Goal: Task Accomplishment & Management: Manage account settings

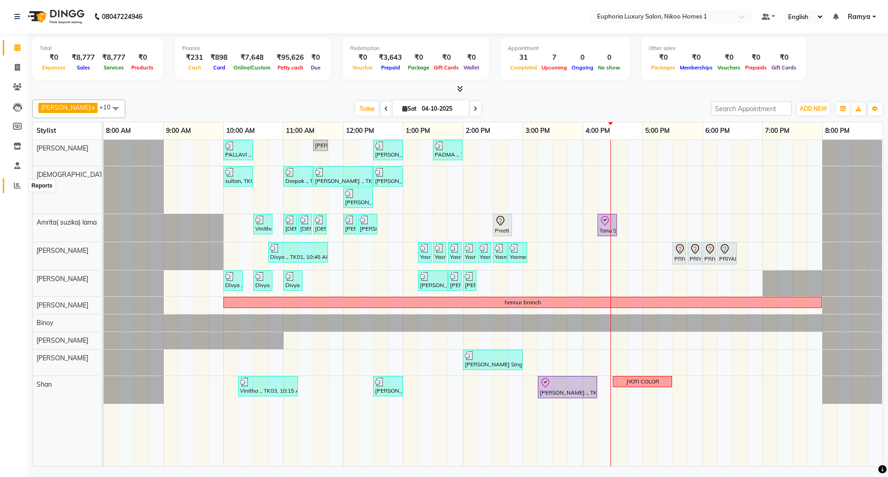
click at [14, 185] on icon at bounding box center [17, 185] width 7 height 7
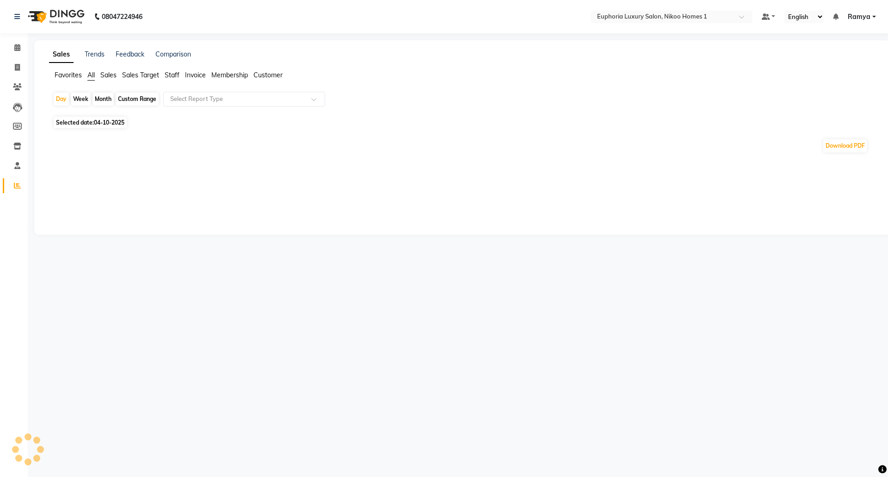
click at [138, 74] on span "Sales Target" at bounding box center [140, 75] width 37 height 8
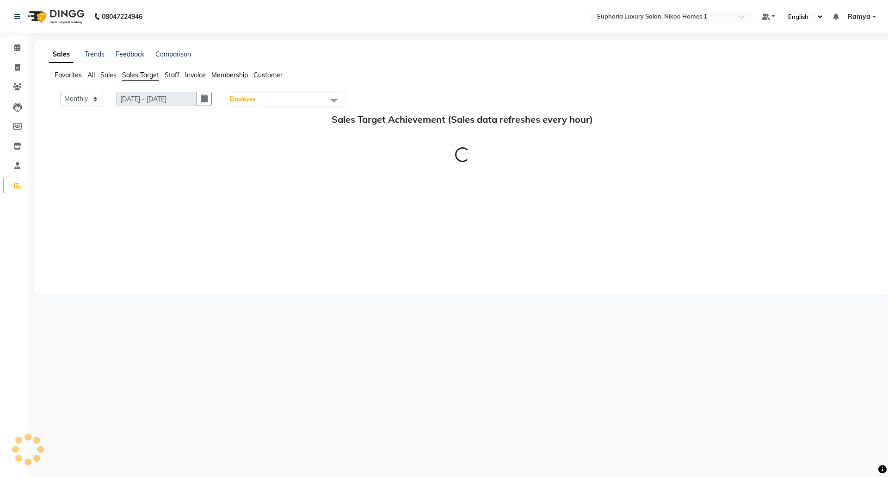
click at [171, 75] on span "Staff" at bounding box center [172, 75] width 15 height 8
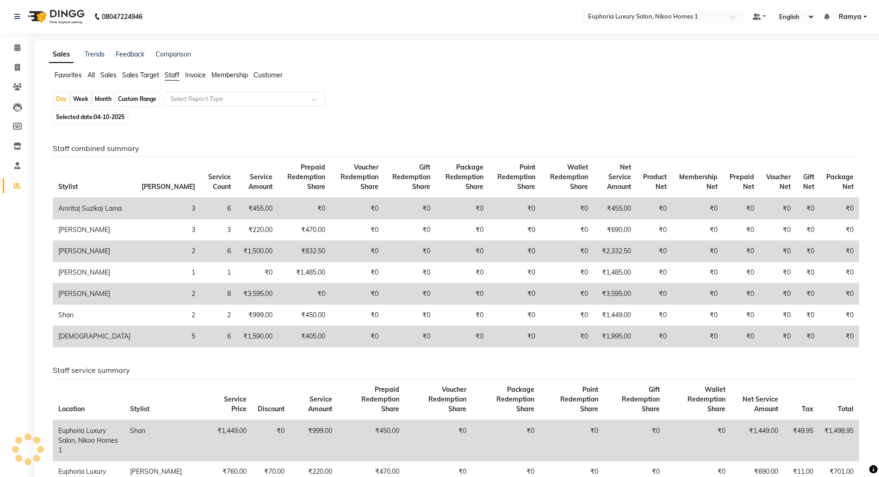
click at [109, 74] on span "Sales" at bounding box center [108, 75] width 16 height 8
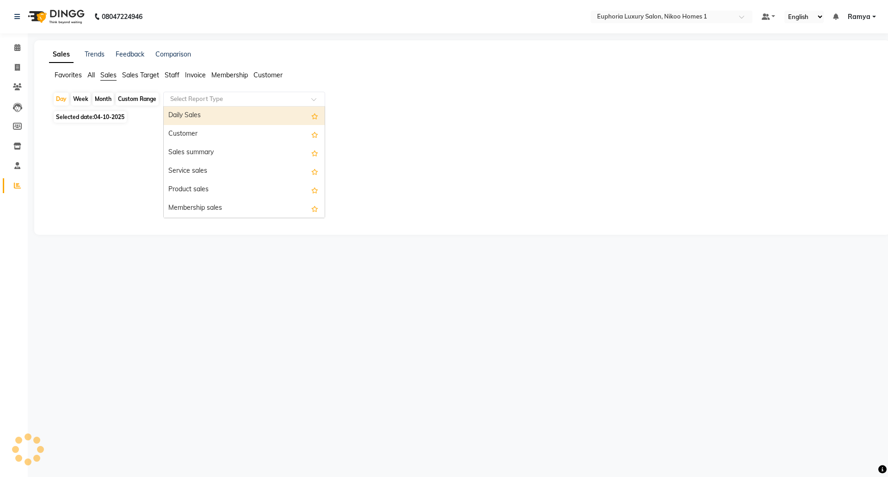
click at [208, 103] on input "text" at bounding box center [234, 98] width 133 height 9
click at [208, 117] on div "Daily Sales" at bounding box center [244, 115] width 161 height 19
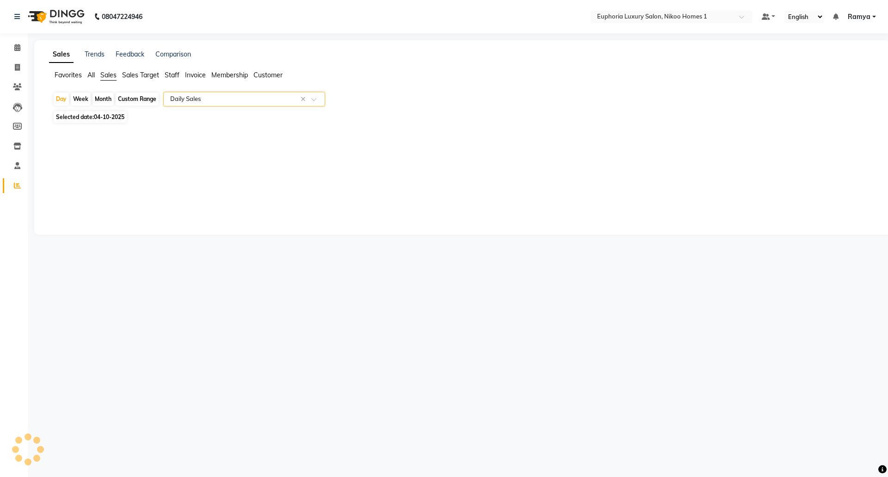
select select "full_report"
select select "csv"
click at [12, 46] on span at bounding box center [17, 48] width 16 height 11
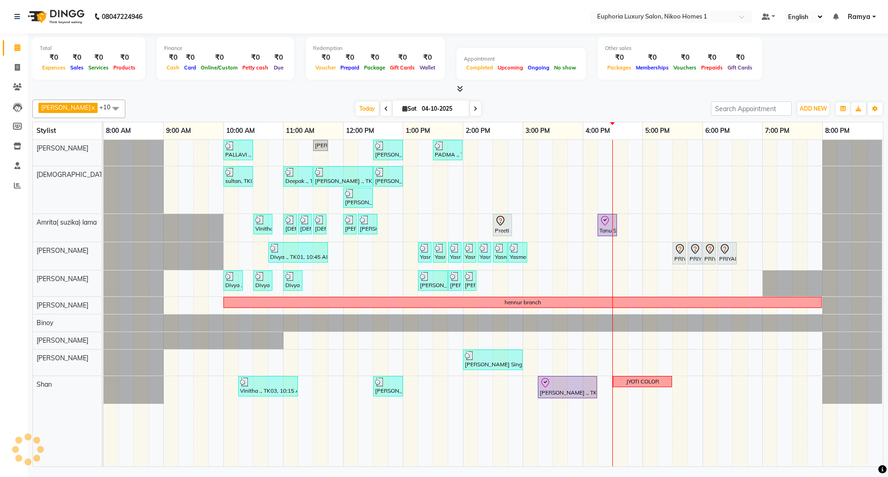
click at [868, 14] on span "Ramya" at bounding box center [859, 17] width 23 height 10
click at [832, 61] on link "Sign out" at bounding box center [829, 63] width 85 height 14
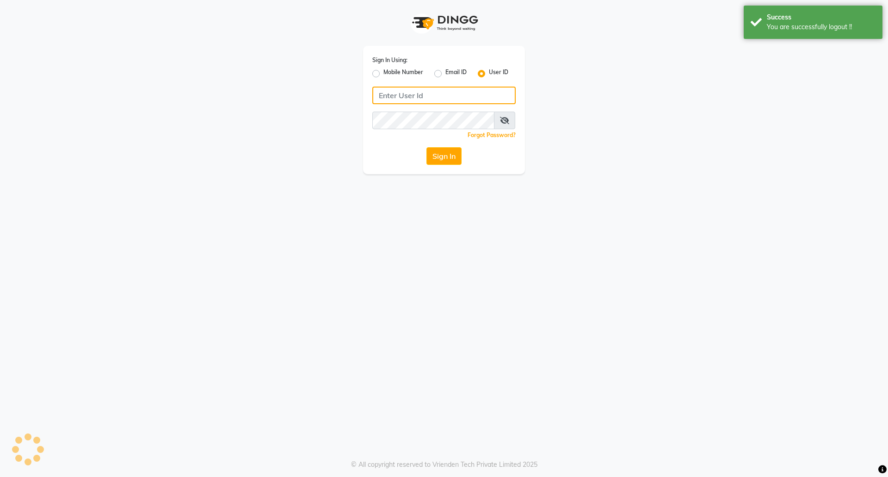
type input "8073170422"
click at [384, 75] on label "Mobile Number" at bounding box center [404, 73] width 40 height 11
click at [384, 74] on input "Mobile Number" at bounding box center [387, 71] width 6 height 6
radio input "true"
radio input "false"
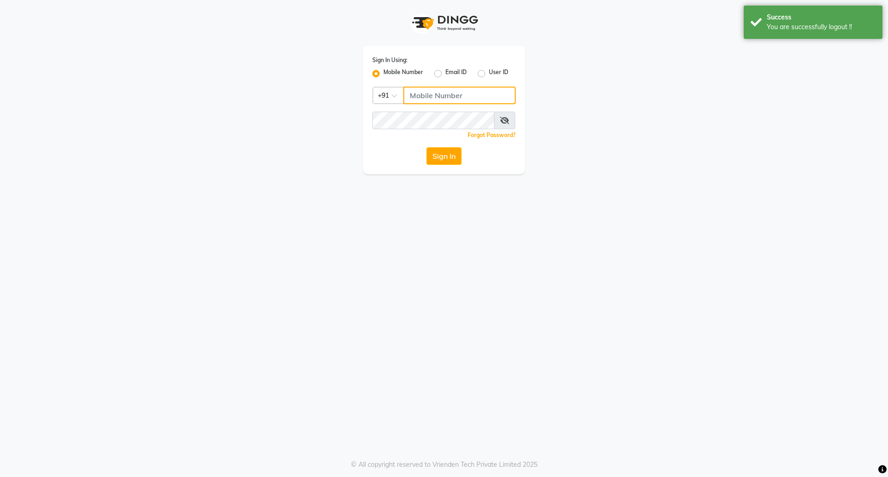
click at [425, 94] on input "Username" at bounding box center [459, 96] width 112 height 18
type input "7760179992"
click at [456, 154] on button "Sign In" at bounding box center [444, 156] width 35 height 18
